Goal: Task Accomplishment & Management: Manage account settings

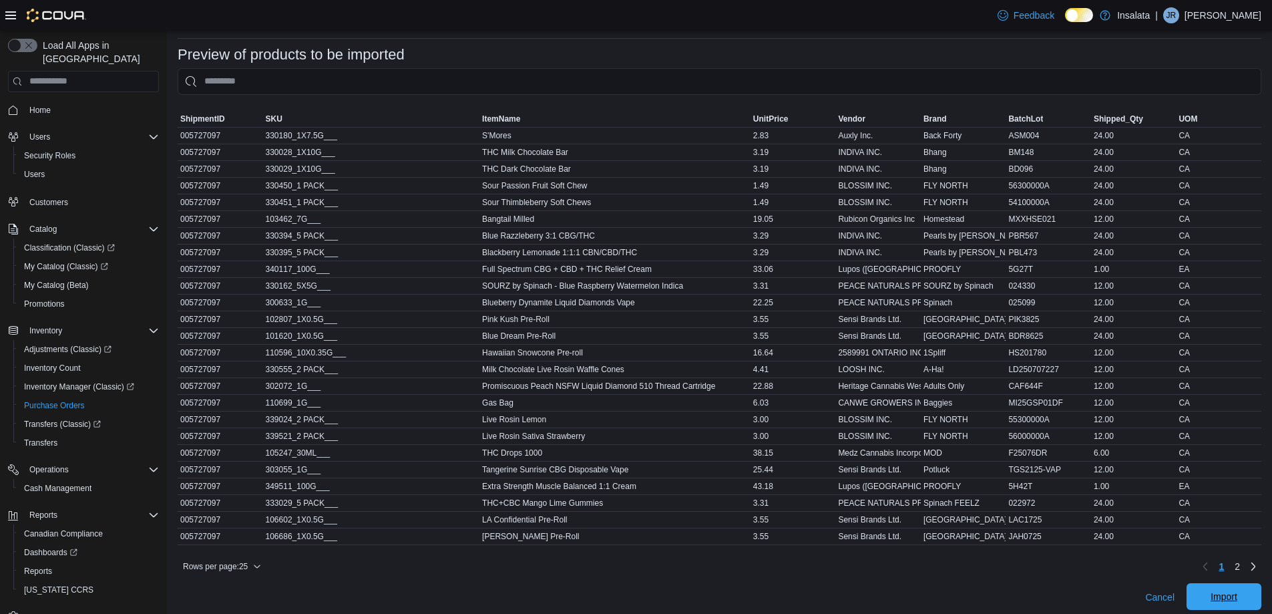
scroll to position [507, 0]
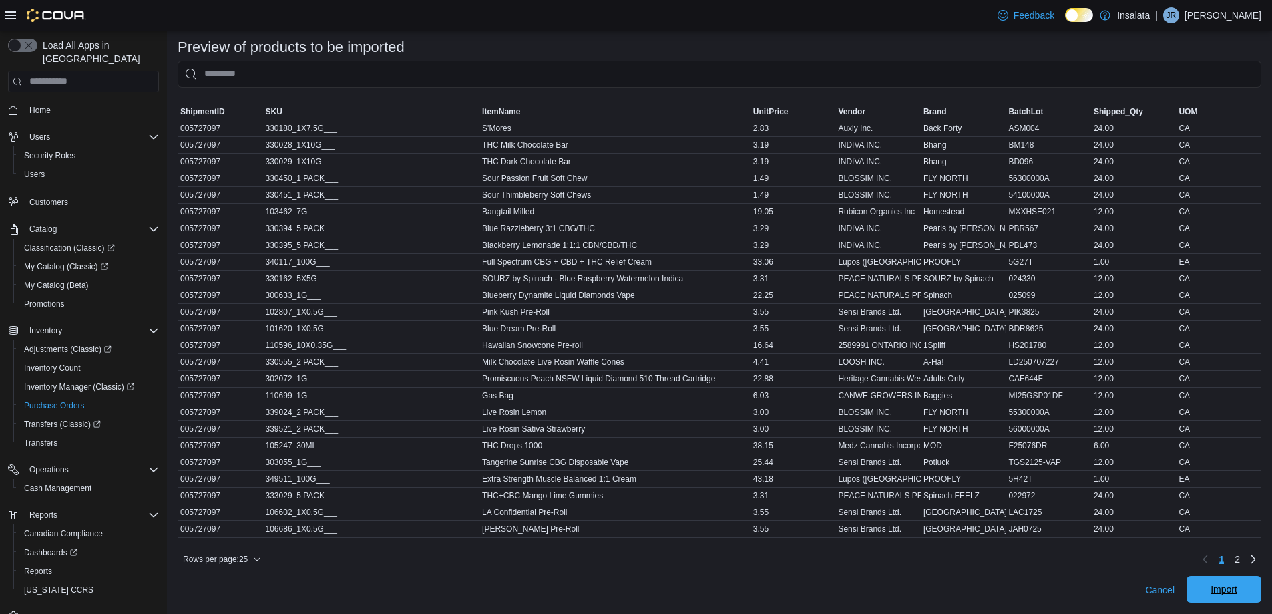
click at [1234, 589] on span "Import" at bounding box center [1224, 588] width 27 height 13
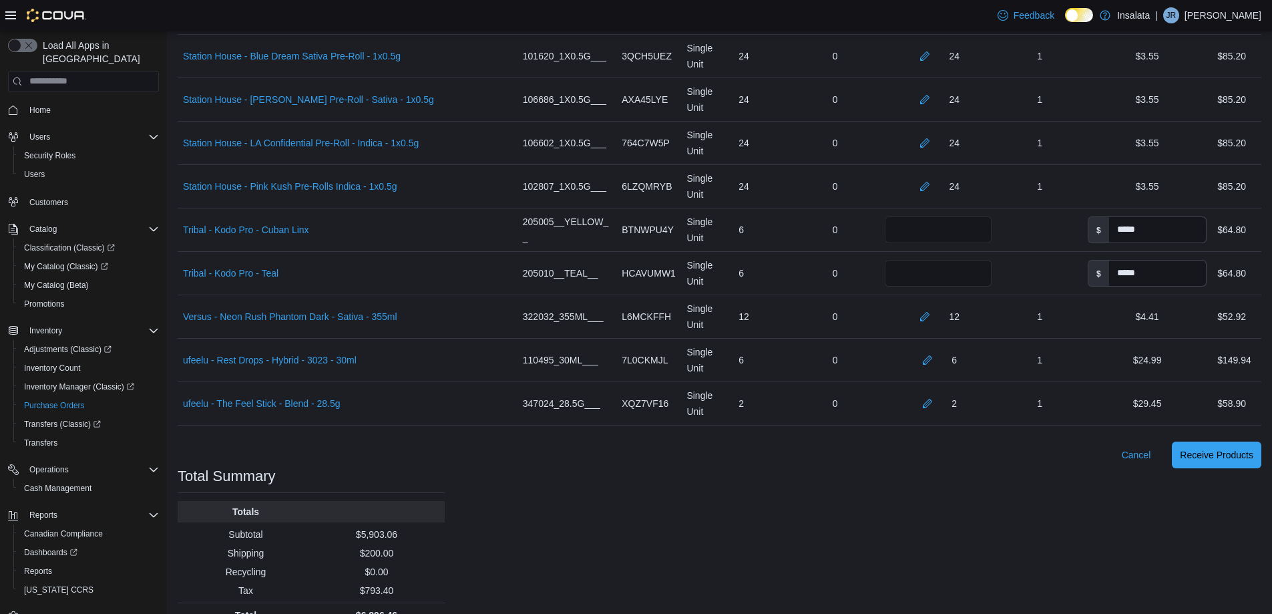
scroll to position [2027, 0]
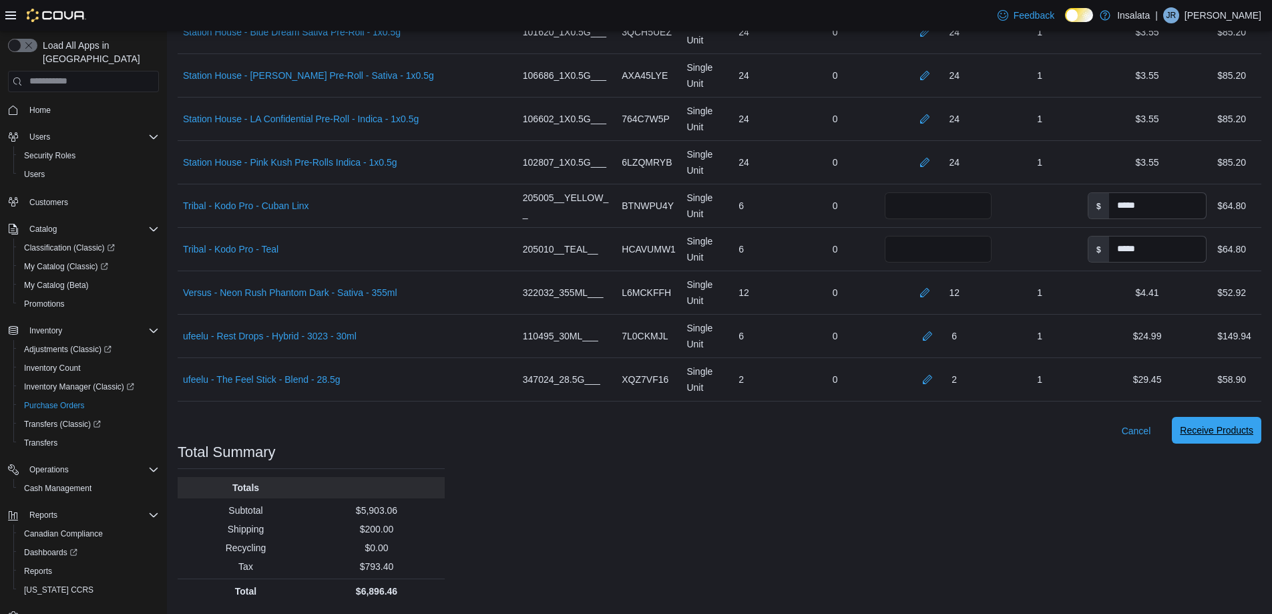
click at [1220, 436] on span "Receive Products" at bounding box center [1216, 429] width 73 height 13
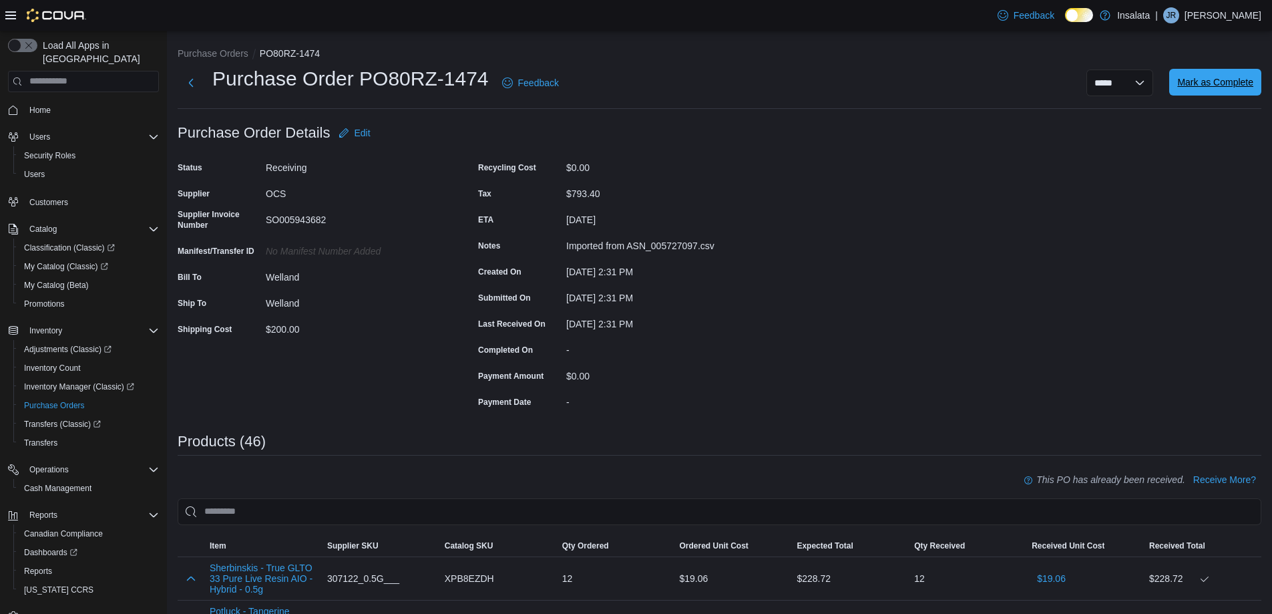
click at [1220, 73] on span "Mark as Complete" at bounding box center [1216, 82] width 76 height 27
